Goal: Find specific page/section: Find specific page/section

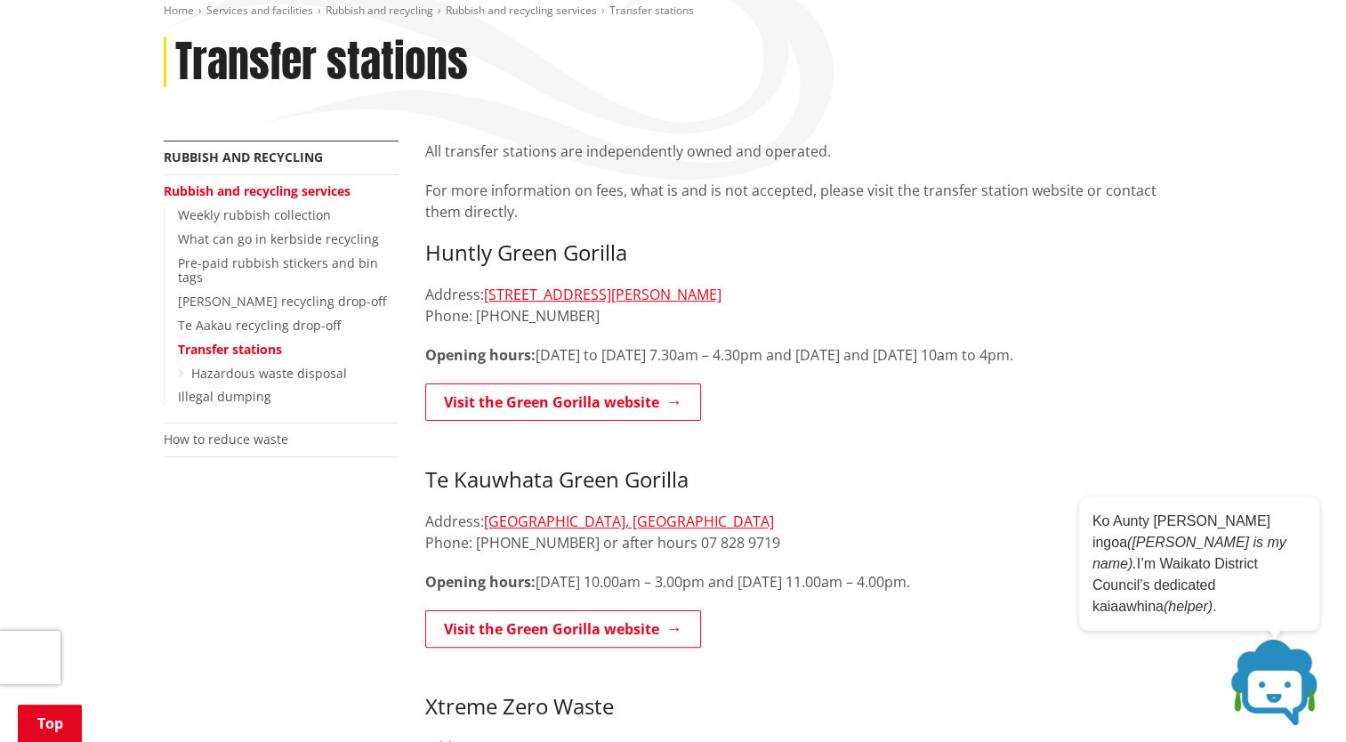
scroll to position [217, 0]
click at [611, 293] on link "[STREET_ADDRESS][PERSON_NAME]" at bounding box center [603, 296] width 238 height 20
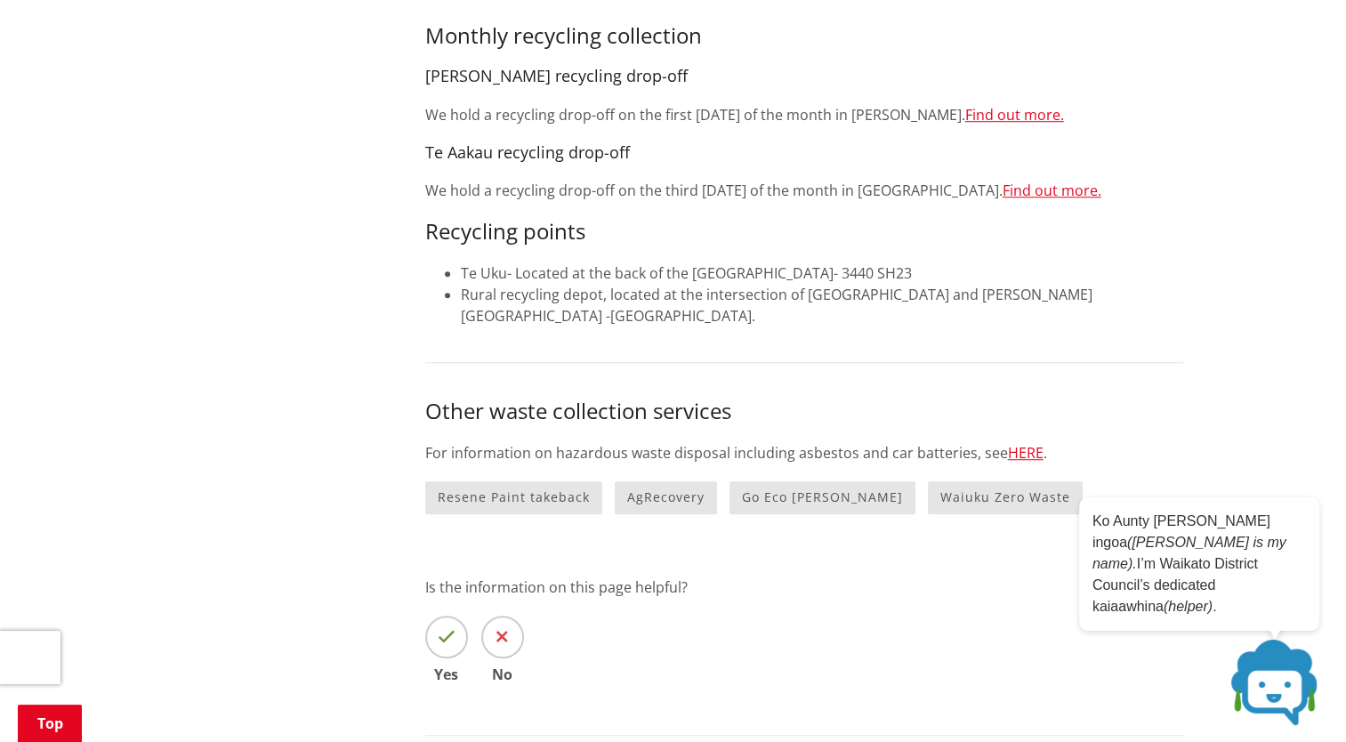
scroll to position [1189, 0]
click at [1020, 448] on link "HERE" at bounding box center [1026, 451] width 36 height 20
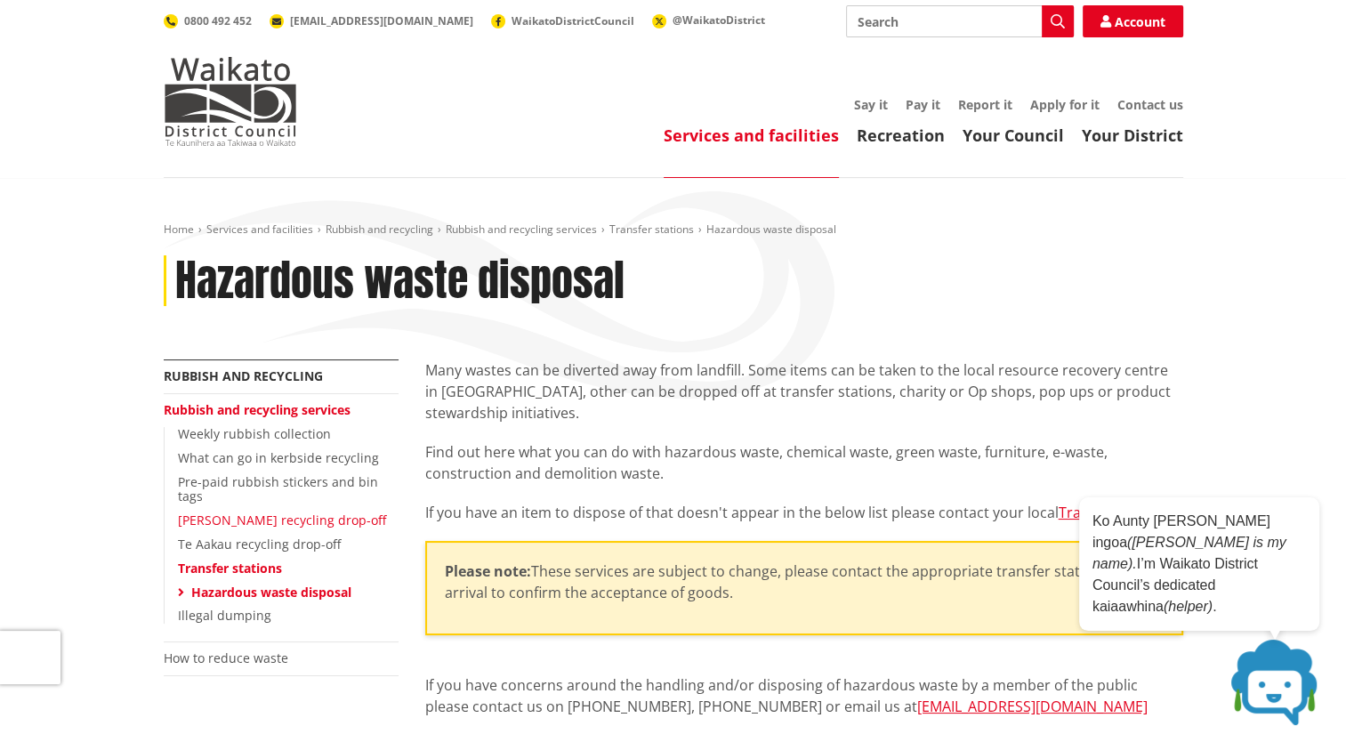
click at [295, 512] on link "[PERSON_NAME] recycling drop-off" at bounding box center [282, 520] width 208 height 17
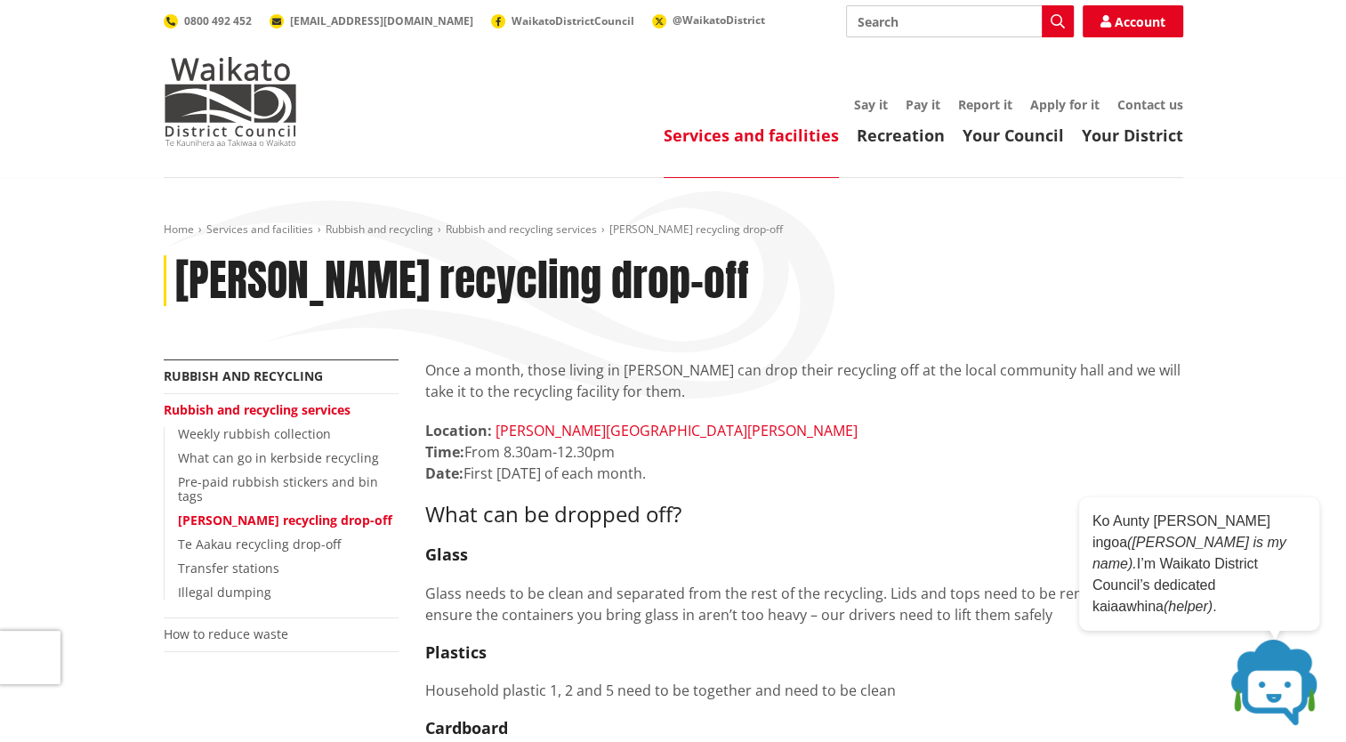
click at [564, 433] on link "Glen Murray Hall carpark" at bounding box center [677, 431] width 362 height 20
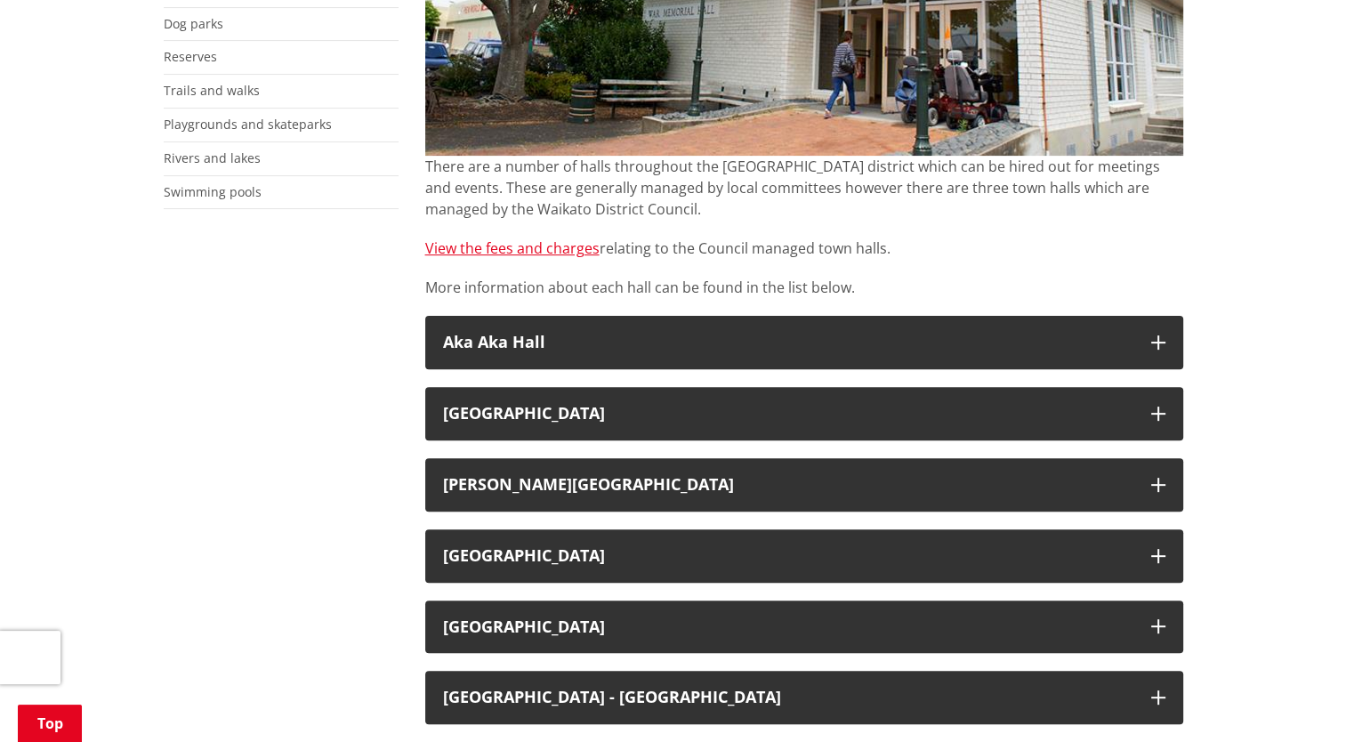
scroll to position [488, 0]
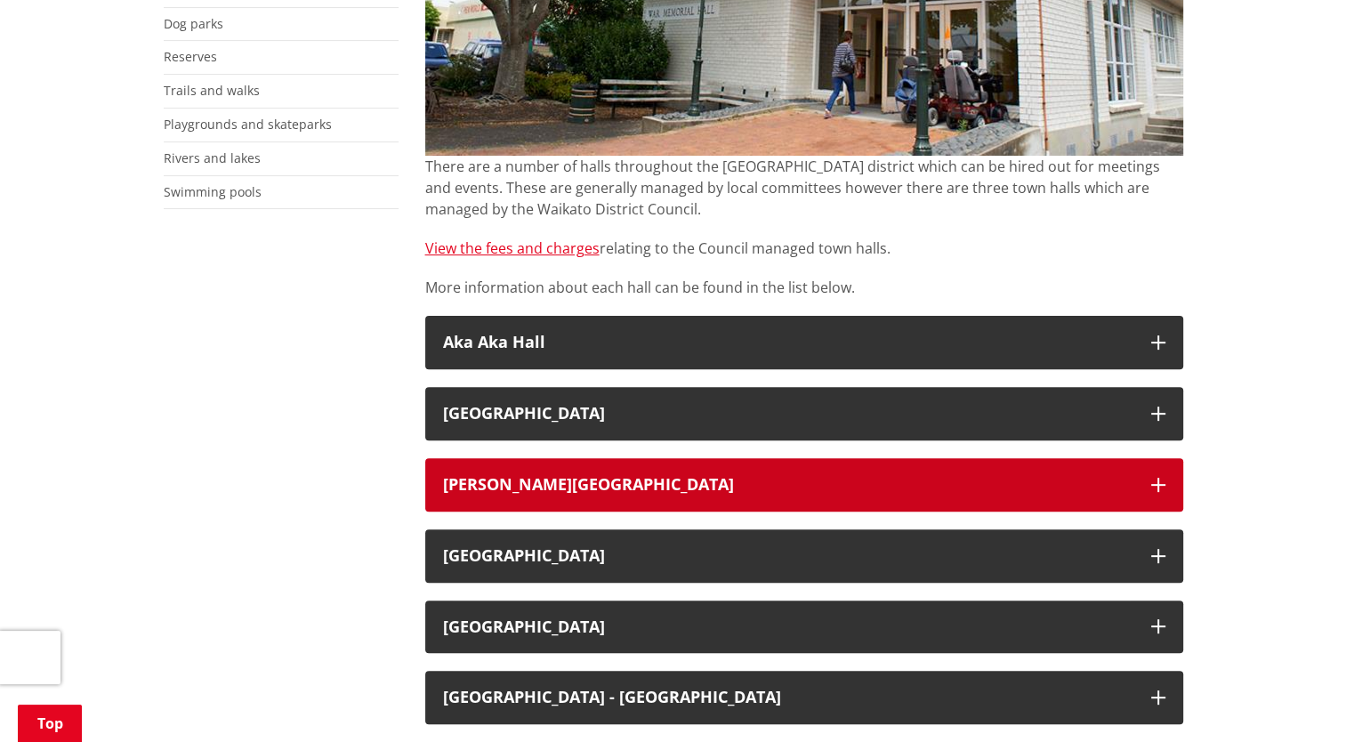
click at [626, 491] on div "Glen Murray Memorial Hall" at bounding box center [788, 485] width 690 height 18
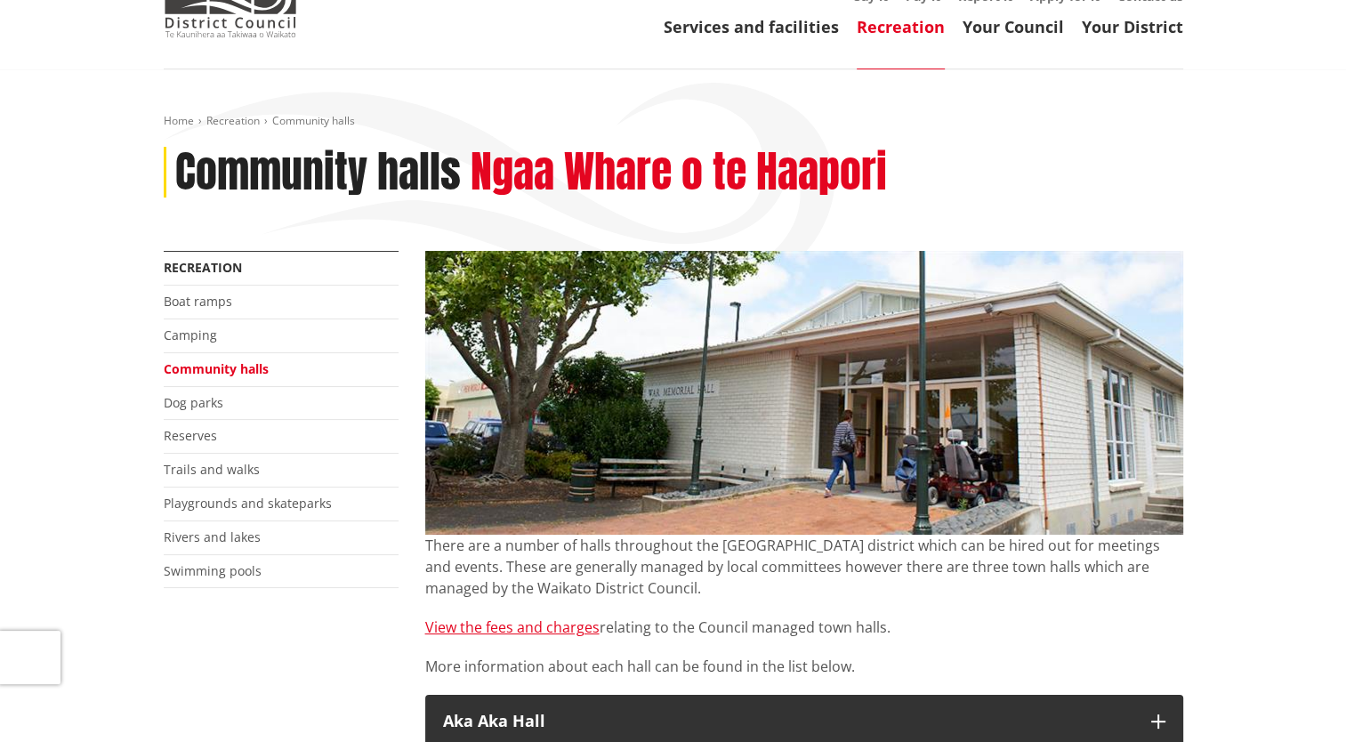
scroll to position [107, 0]
